Goal: Find specific page/section: Find specific page/section

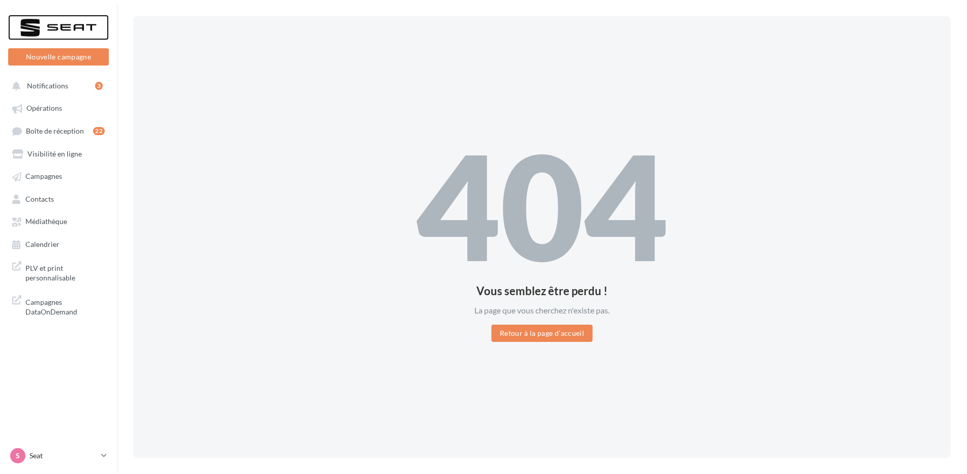
click at [35, 27] on div at bounding box center [58, 27] width 81 height 25
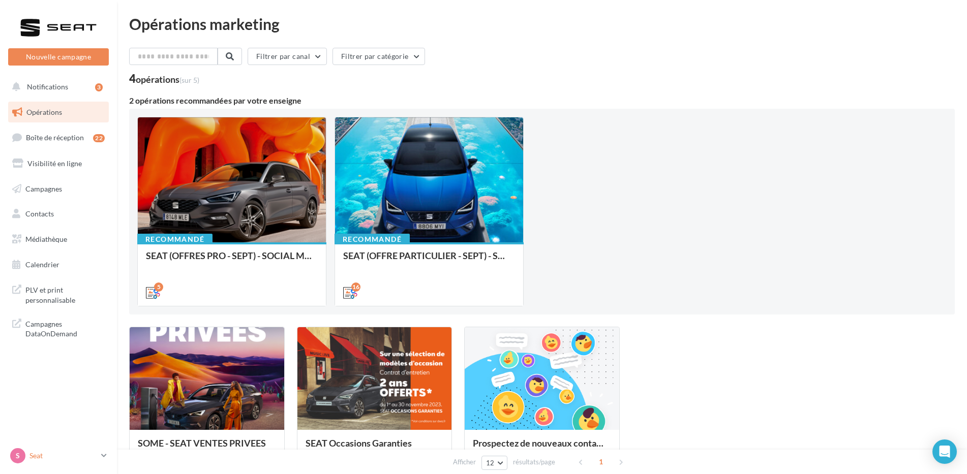
click at [40, 458] on p "Seat" at bounding box center [63, 456] width 68 height 10
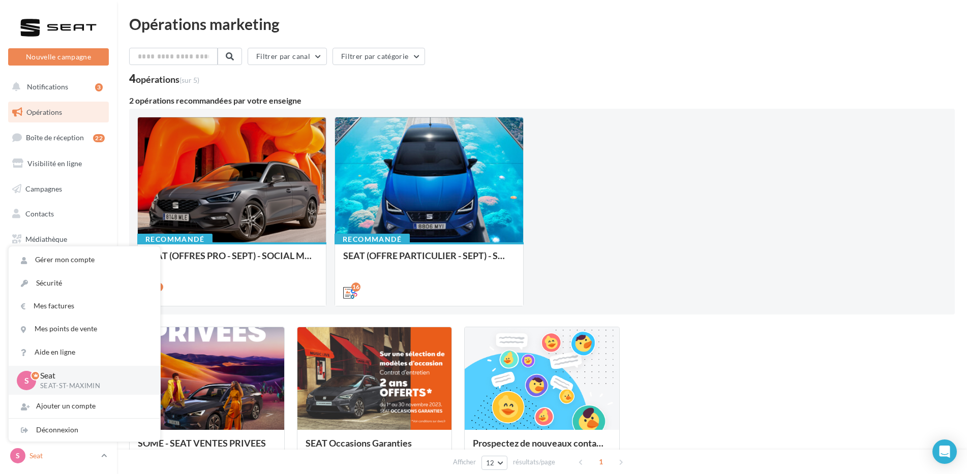
click at [40, 458] on p "Seat" at bounding box center [63, 456] width 68 height 10
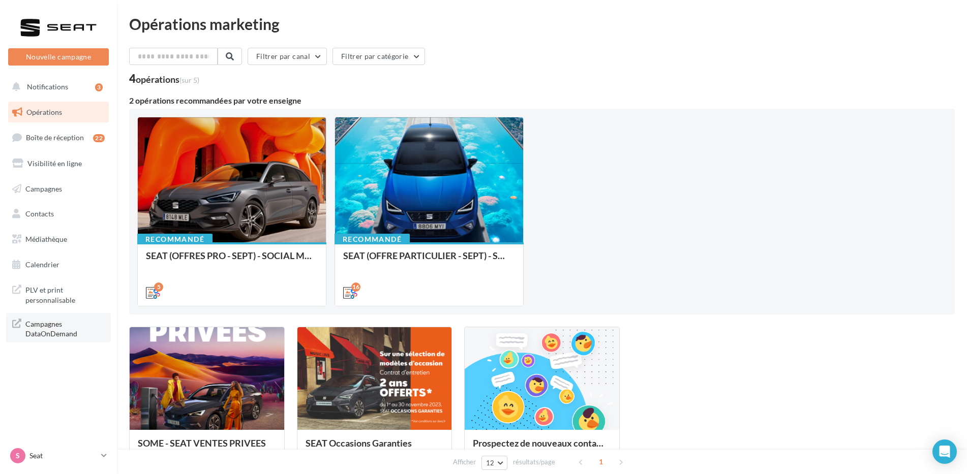
click at [46, 340] on link "Campagnes DataOnDemand" at bounding box center [58, 328] width 105 height 30
click at [43, 109] on span "Opérations" at bounding box center [44, 112] width 36 height 9
click at [33, 28] on div at bounding box center [58, 27] width 81 height 25
click at [43, 293] on span "PLV et print personnalisable" at bounding box center [64, 294] width 79 height 22
click at [102, 456] on icon at bounding box center [104, 456] width 6 height 9
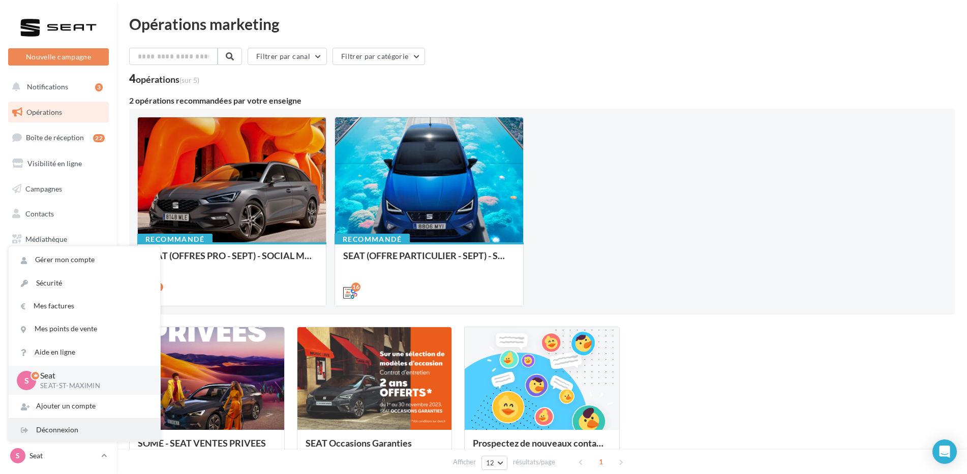
click at [73, 428] on div "Déconnexion" at bounding box center [85, 430] width 152 height 23
